Goal: Communication & Community: Answer question/provide support

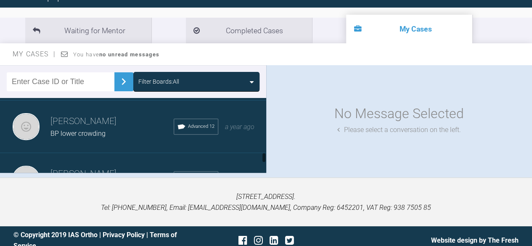
scroll to position [589, 0]
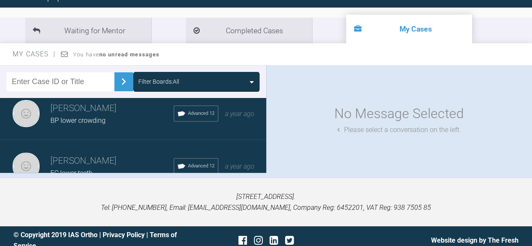
click at [109, 115] on h3 "[PERSON_NAME]" at bounding box center [111, 108] width 123 height 14
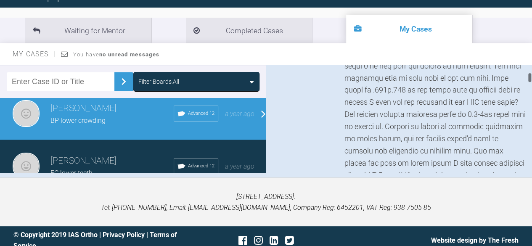
scroll to position [715, 0]
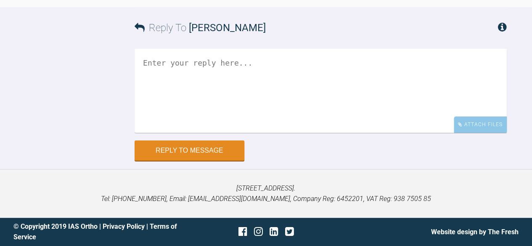
scroll to position [10146, 0]
click at [485, 125] on div "Attach Files" at bounding box center [480, 125] width 53 height 16
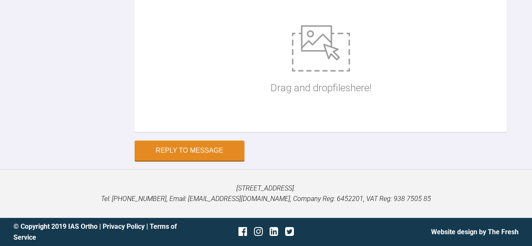
click at [180, 132] on div "Drag and drop files here!" at bounding box center [321, 60] width 372 height 143
type input "C:\fakepath\[PERSON_NAME] ant_edited.jpg"
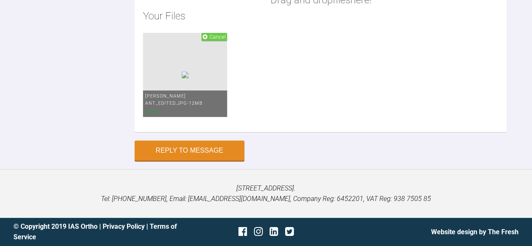
scroll to position [10188, 0]
click at [230, 132] on div "Drag and drop files here! Your Files Cancel [PERSON_NAME] ant_edited.jpg - 12MB" at bounding box center [321, 30] width 372 height 203
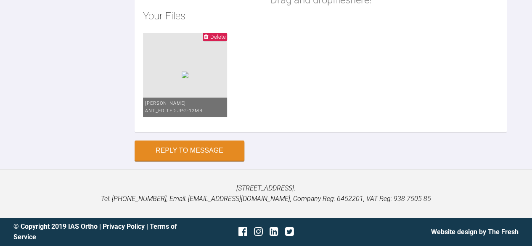
type input "C:\fakepath\bp ant 625_edited.jpg"
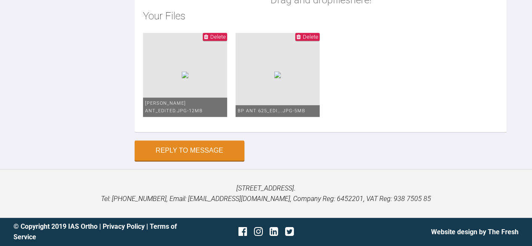
click at [214, 132] on div "Drag and drop files here! Your Files Delete [PERSON_NAME] ant_edited.jpg - 12MB…" at bounding box center [321, 30] width 372 height 203
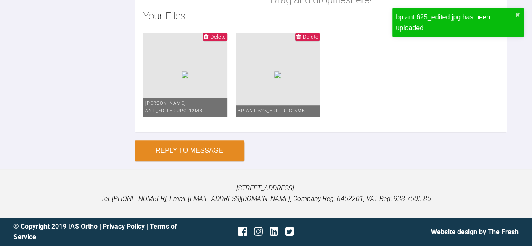
type input "C:\fakepath\bp 0825 ant_edited.jpg"
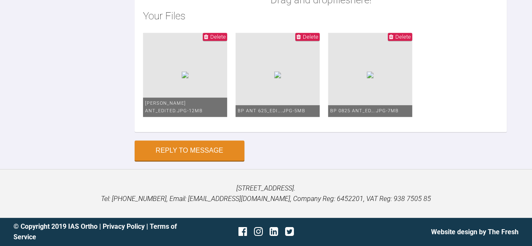
scroll to position [10020, 0]
type textarea "Hi [PERSON_NAME] I have been looking at the change in the [MEDICAL_DATA] from w…"
click at [200, 132] on div "Drag and drop files here! Your Files Delete [PERSON_NAME] ant_edited.jpg - 12MB…" at bounding box center [321, 30] width 372 height 203
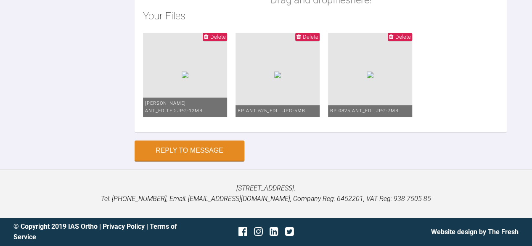
type input "C:\fakepath\bp ant [DATE]_edited.jpg"
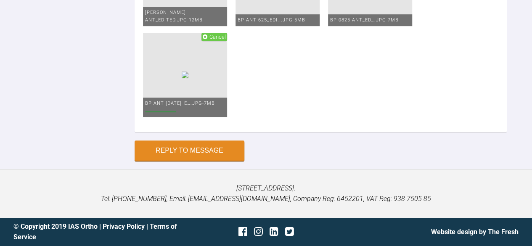
scroll to position [10487, 0]
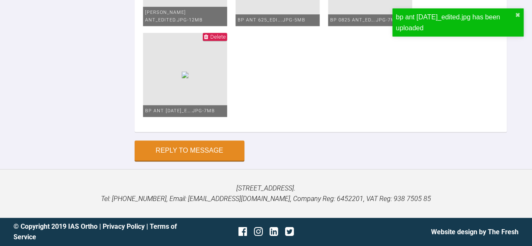
click at [226, 40] on span "Delete" at bounding box center [218, 37] width 16 height 6
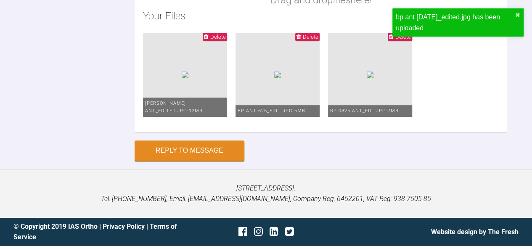
click at [374, 84] on ul "Delete [PERSON_NAME] ant_edited.jpg - 12MB Delete bp ant 625_edi….jpg - 5MB Del…" at bounding box center [321, 78] width 356 height 91
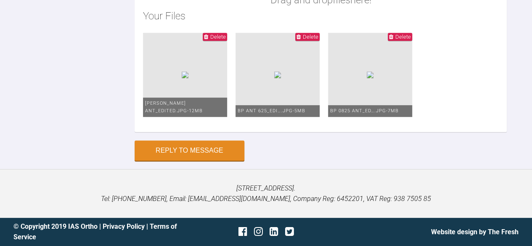
click at [372, 80] on ul "Delete [PERSON_NAME] ant_edited.jpg - 12MB Delete bp ant 625_edi….jpg - 5MB Del…" at bounding box center [321, 78] width 356 height 91
type input "C:\fakepath\bp ant [DATE]_edited_edited.jpg"
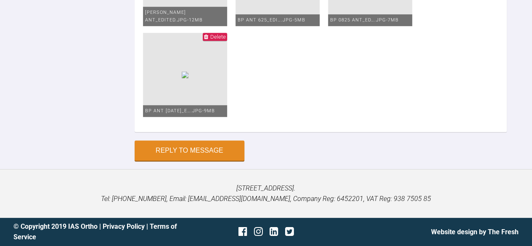
scroll to position [10193, 0]
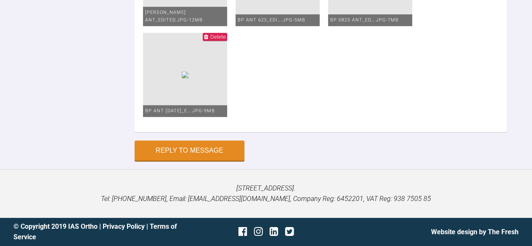
drag, startPoint x: 144, startPoint y: 199, endPoint x: 430, endPoint y: 198, distance: 286.5
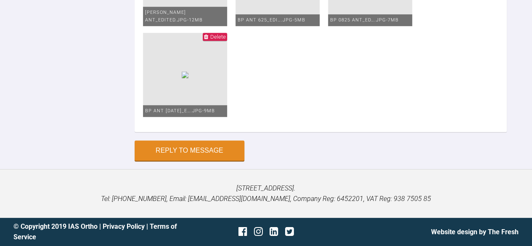
drag, startPoint x: 265, startPoint y: 199, endPoint x: 300, endPoint y: 199, distance: 34.9
type textarea "Hi [PERSON_NAME] I have been looking at the change in the [MEDICAL_DATA] from w…"
click at [208, 162] on button "Reply to Message" at bounding box center [190, 151] width 110 height 20
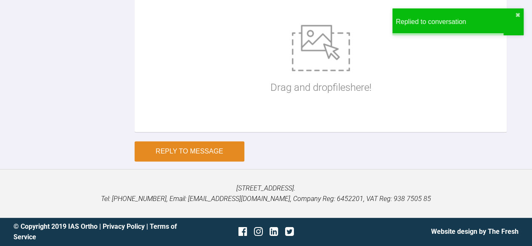
scroll to position [10285, 0]
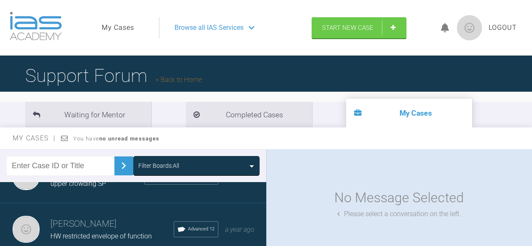
click at [185, 79] on link "Back to Home" at bounding box center [179, 80] width 46 height 8
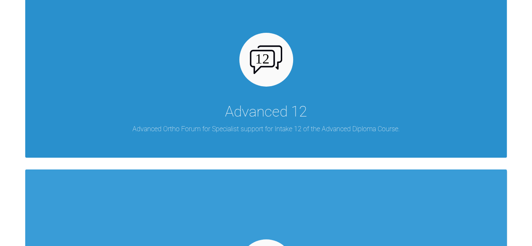
click at [284, 98] on div "Advanced 12 Advanced Ortho Forum for Specialist support for Intake 12 of the Ad…" at bounding box center [266, 60] width 482 height 195
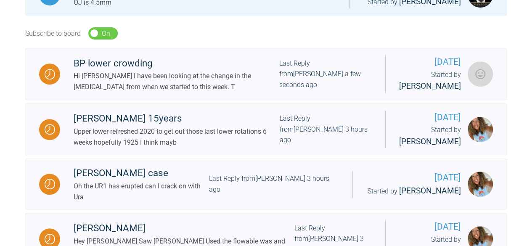
scroll to position [247, 0]
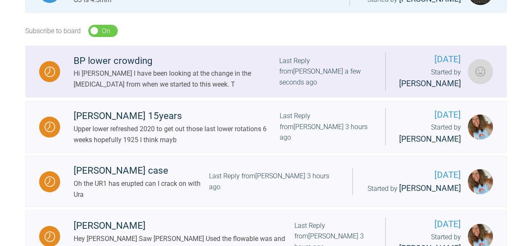
click at [164, 82] on div "Hi [PERSON_NAME] I have been looking at the change in the [MEDICAL_DATA] from w…" at bounding box center [177, 78] width 206 height 21
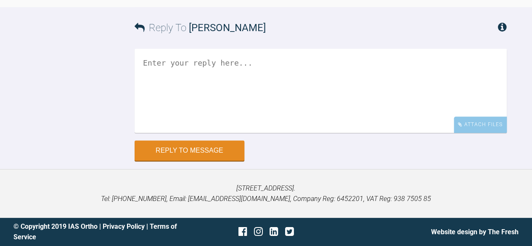
scroll to position [10261, 0]
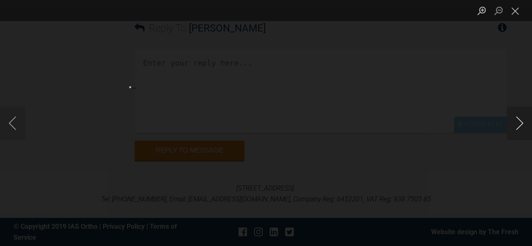
click at [519, 126] on button "Next image" at bounding box center [519, 123] width 25 height 34
click at [520, 121] on button "Next image" at bounding box center [519, 123] width 25 height 34
click at [515, 124] on button "Next image" at bounding box center [519, 123] width 25 height 34
